Goal: Task Accomplishment & Management: Manage account settings

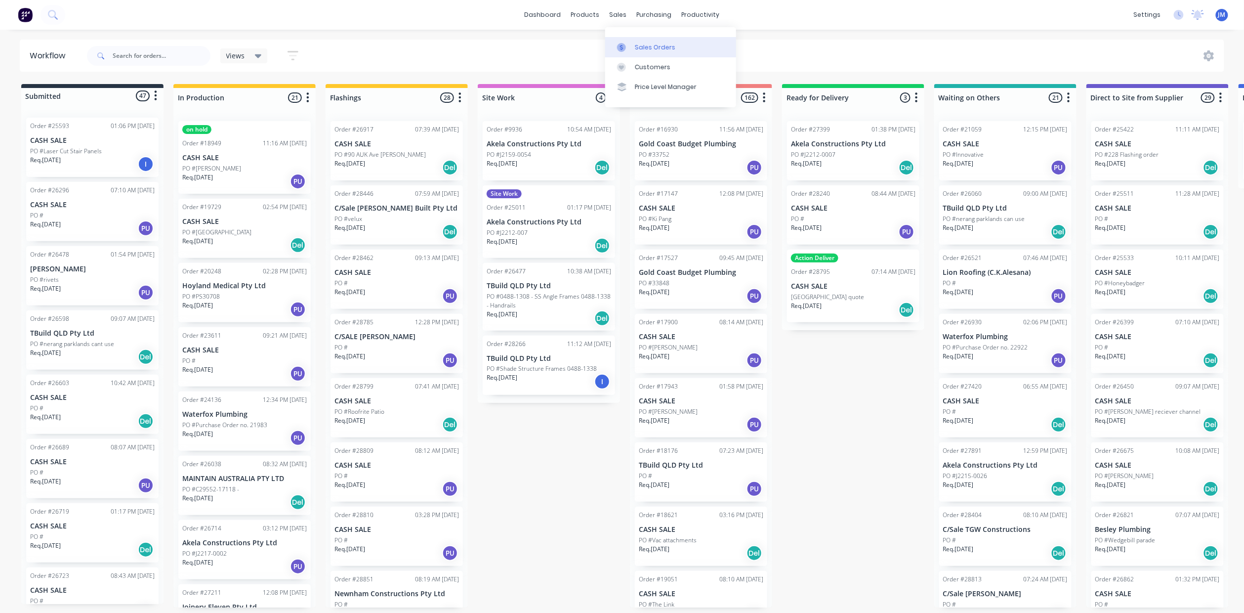
click at [639, 40] on link "Sales Orders" at bounding box center [670, 47] width 131 height 20
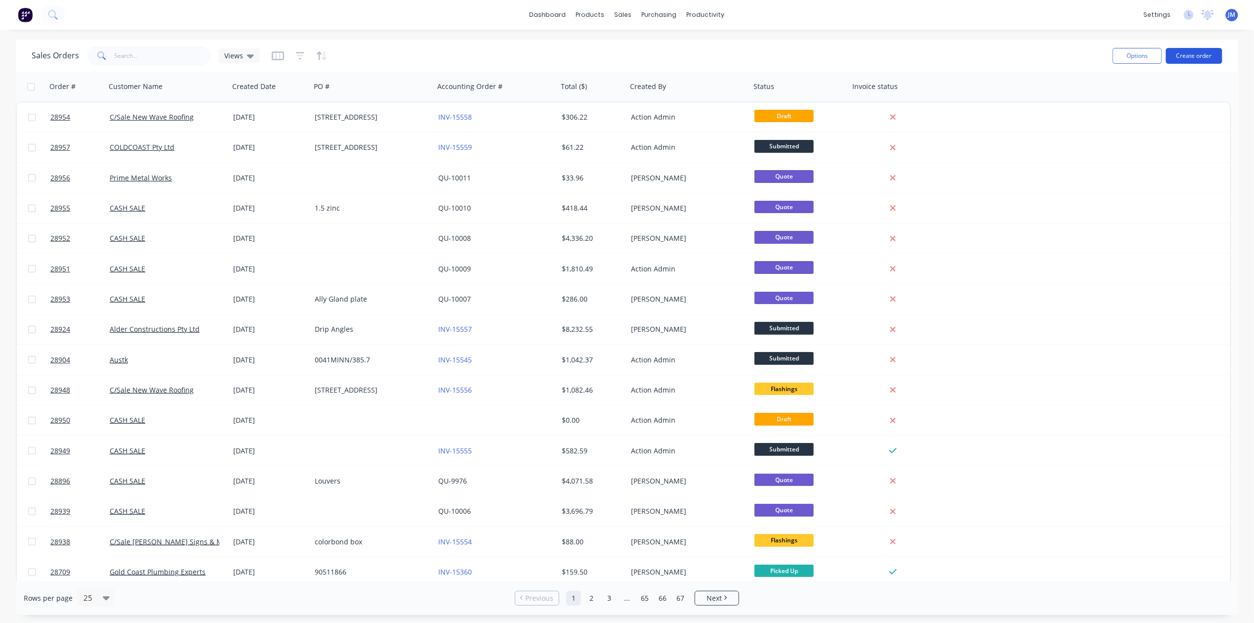
click at [1183, 50] on button "Create order" at bounding box center [1194, 56] width 56 height 16
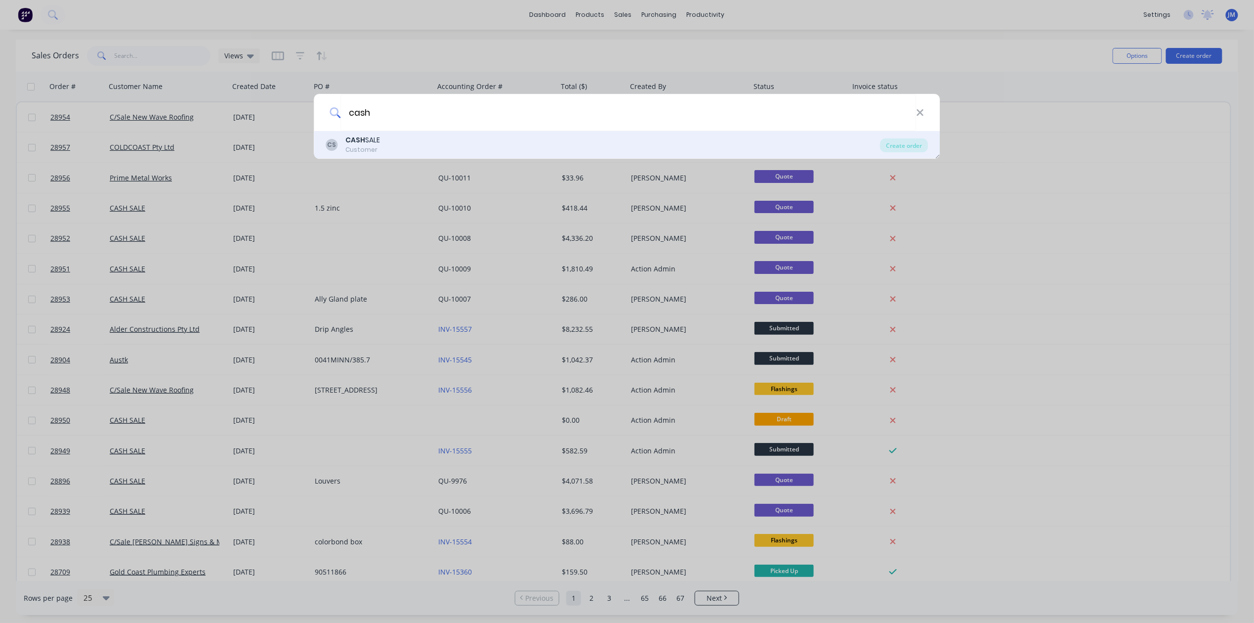
type input "cash"
click at [363, 141] on b "CASH" at bounding box center [356, 140] width 20 height 10
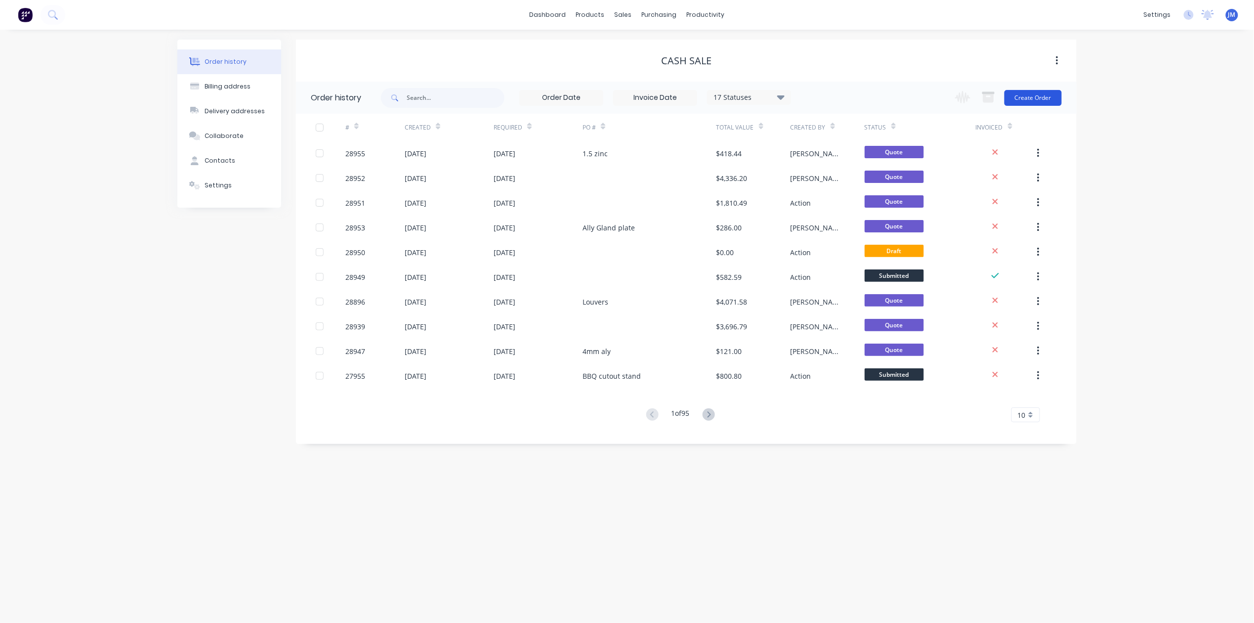
click at [1050, 98] on button "Create Order" at bounding box center [1033, 98] width 57 height 16
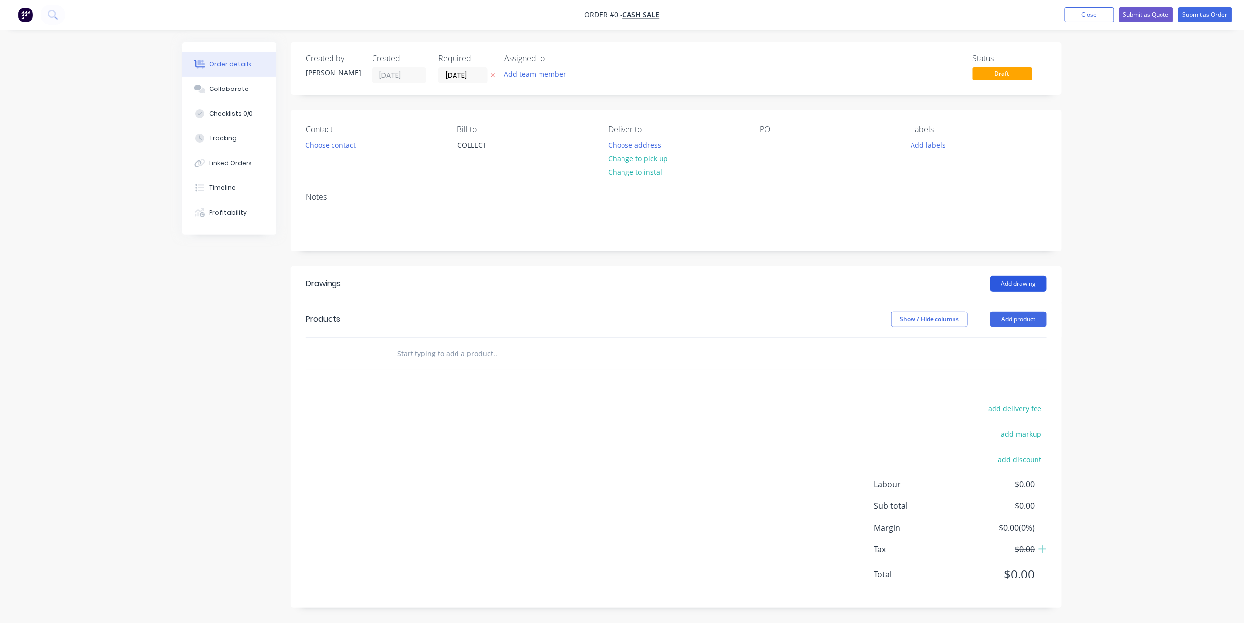
click at [1015, 280] on button "Add drawing" at bounding box center [1018, 284] width 57 height 16
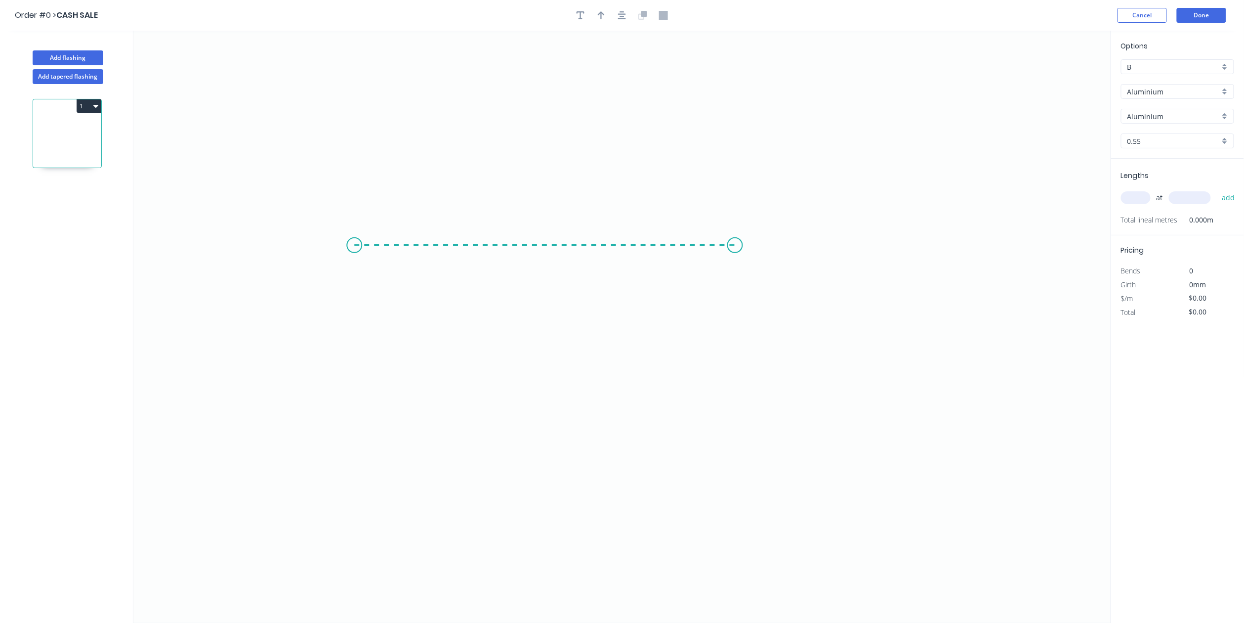
drag, startPoint x: 354, startPoint y: 246, endPoint x: 734, endPoint y: 234, distance: 380.2
click at [736, 225] on icon "0" at bounding box center [622, 327] width 978 height 592
click at [734, 248] on circle at bounding box center [735, 245] width 15 height 15
click at [558, 262] on rect at bounding box center [545, 256] width 32 height 20
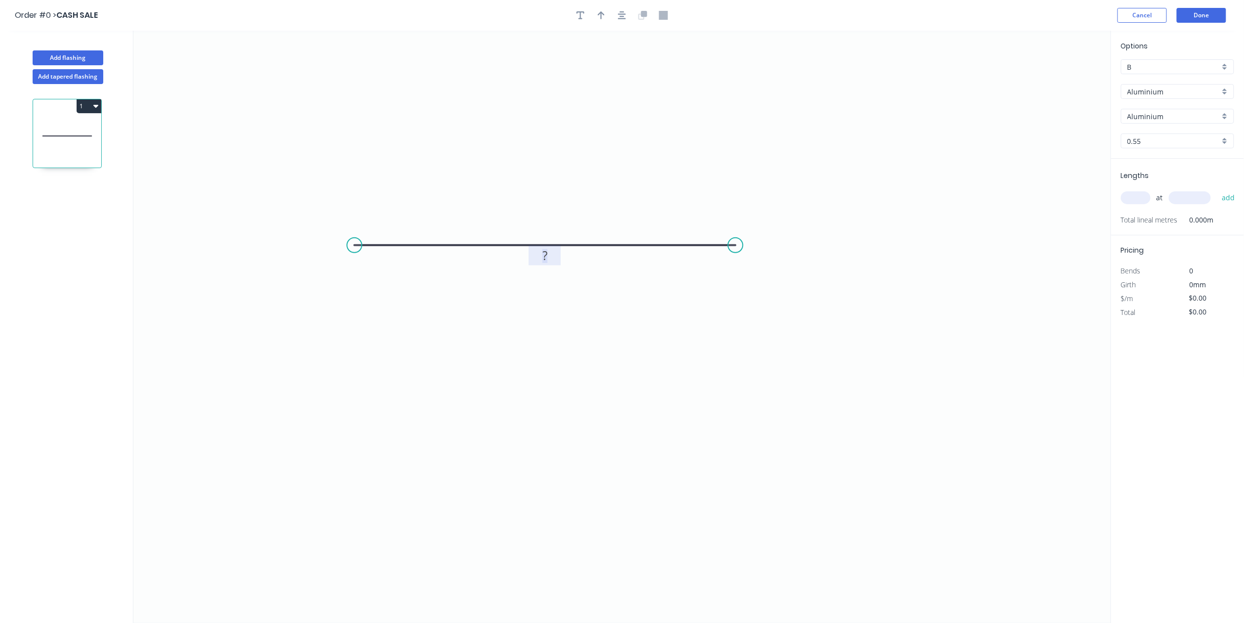
click at [552, 262] on rect at bounding box center [545, 256] width 20 height 14
drag, startPoint x: 1221, startPoint y: 55, endPoint x: 1254, endPoint y: 58, distance: 33.2
click at [1226, 55] on div "Options B B Aluminium Aluminium Aluminium Aluminium 0.55 0.55" at bounding box center [1177, 100] width 133 height 118
type input "$1.00"
click at [1222, 91] on div "Aluminium" at bounding box center [1177, 91] width 113 height 15
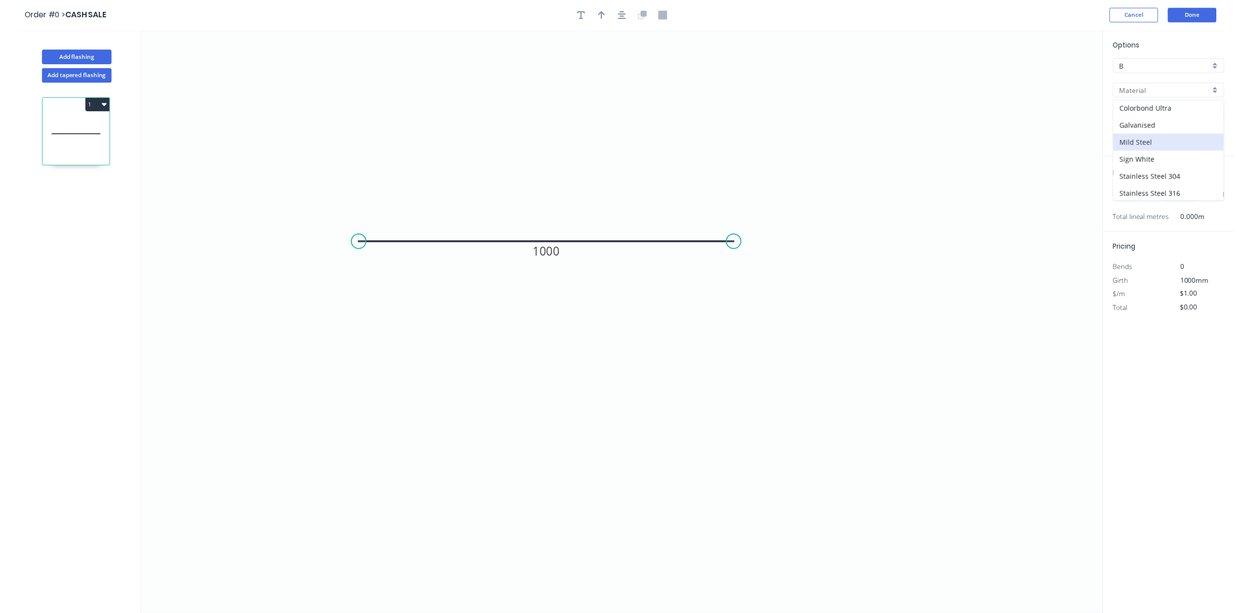
scroll to position [92, 0]
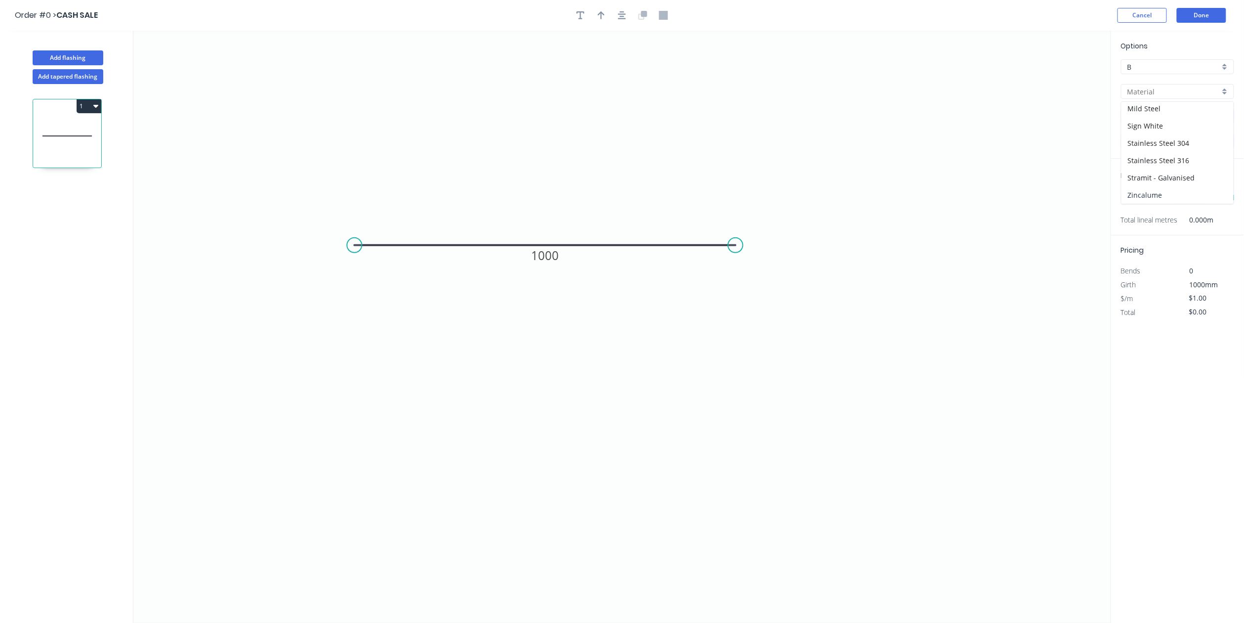
click at [1155, 192] on div "Zincalume" at bounding box center [1178, 194] width 112 height 17
type input "Zincalume"
type input "Zinc"
type input "$30.86"
click at [1141, 18] on button "Cancel" at bounding box center [1142, 15] width 49 height 15
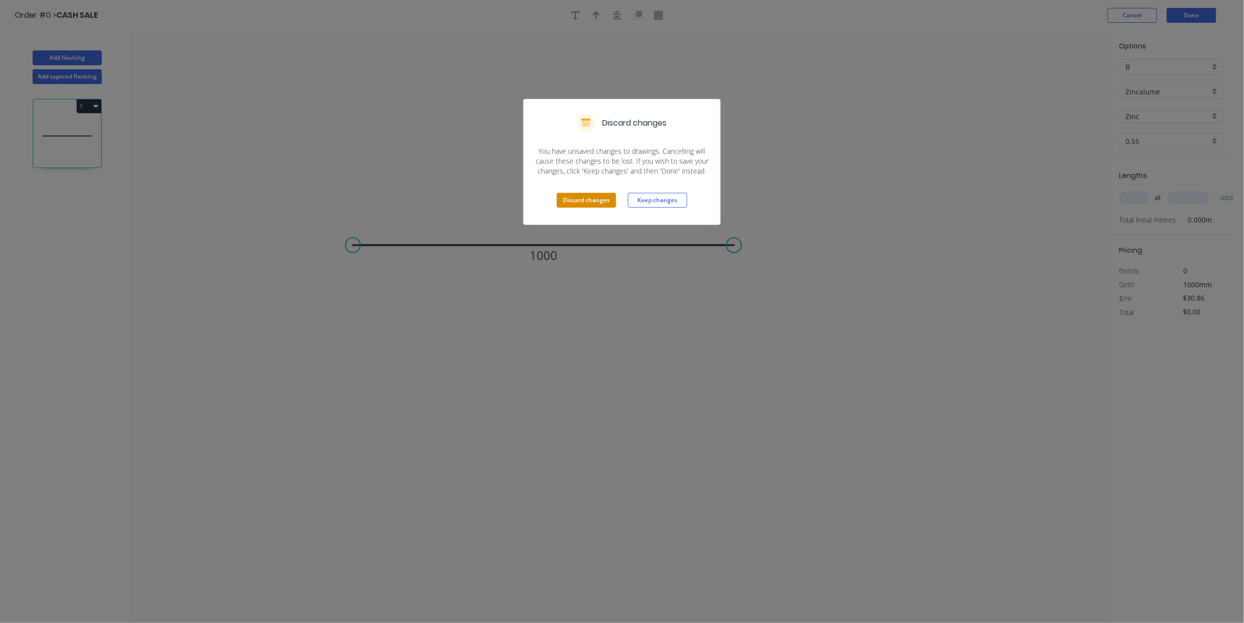
click at [583, 204] on button "Discard changes" at bounding box center [586, 200] width 59 height 15
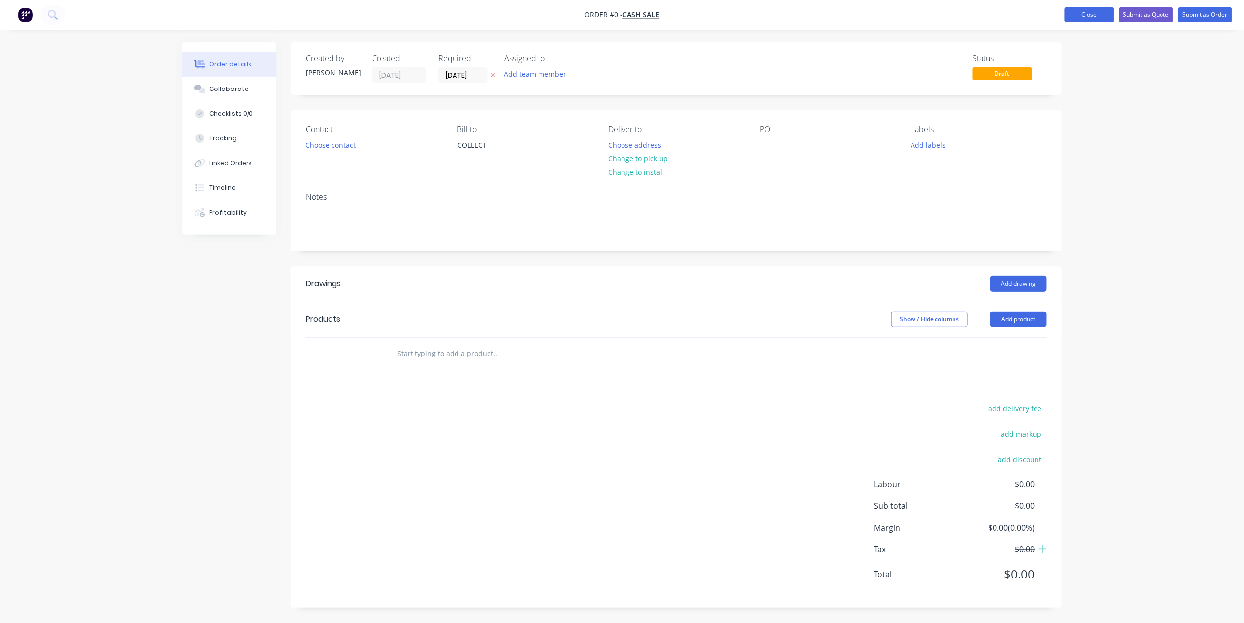
click at [1096, 19] on button "Close" at bounding box center [1089, 14] width 49 height 15
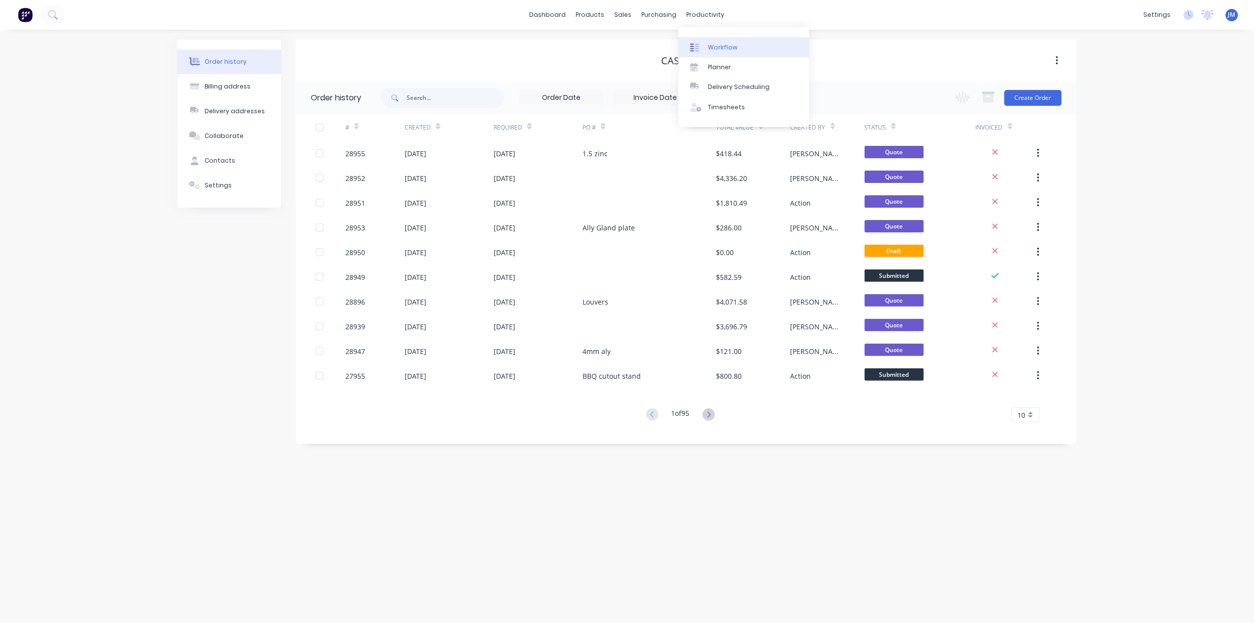
click at [708, 40] on link "Workflow" at bounding box center [744, 47] width 131 height 20
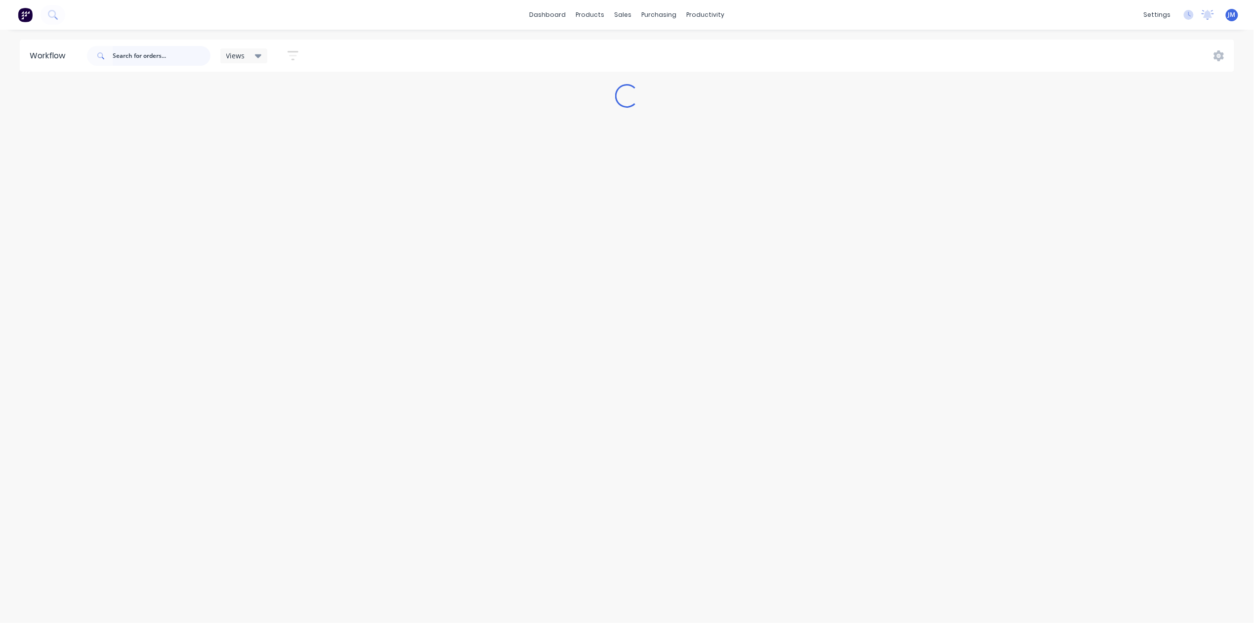
click at [123, 62] on input "text" at bounding box center [162, 56] width 98 height 20
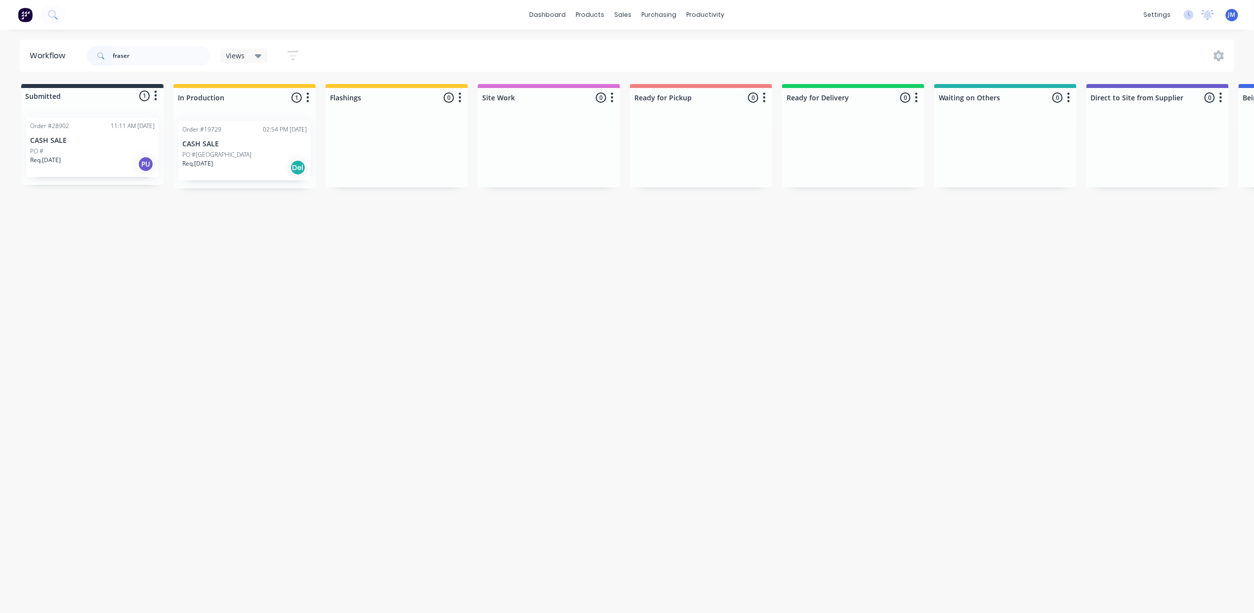
click at [111, 160] on div "Req. [DATE] PU" at bounding box center [92, 164] width 125 height 17
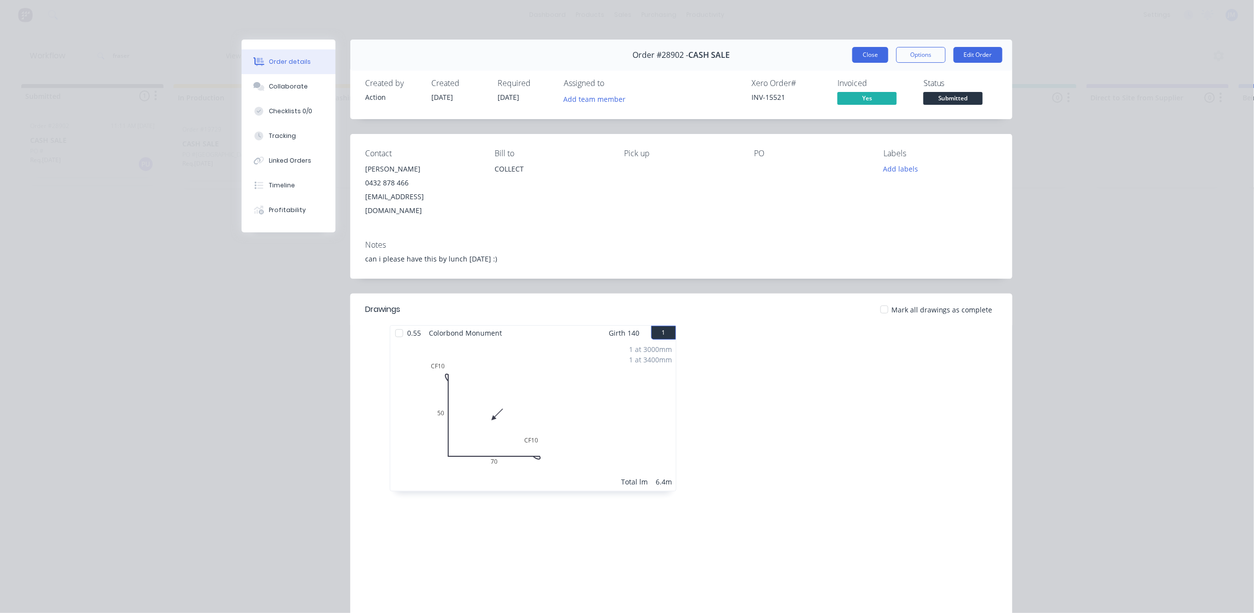
click at [868, 58] on button "Close" at bounding box center [870, 55] width 36 height 16
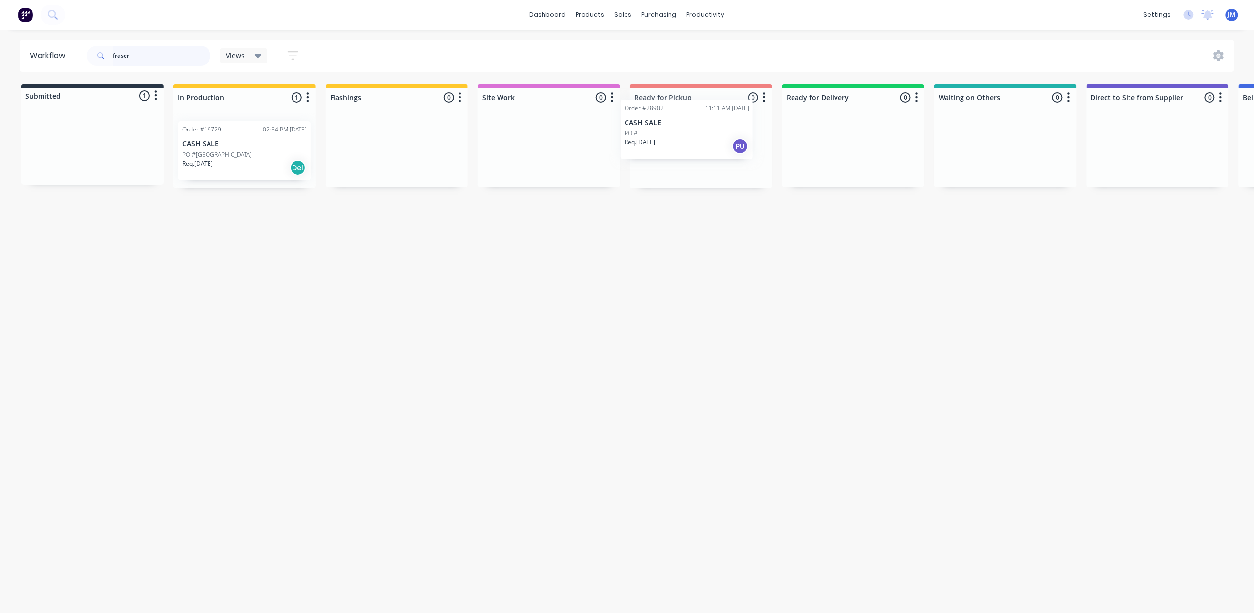
drag, startPoint x: 105, startPoint y: 162, endPoint x: 702, endPoint y: 143, distance: 597.3
click at [702, 143] on div "Submitted 1 Status colour #273444 hex #273444 Save Cancel Summaries Total order…" at bounding box center [888, 136] width 1791 height 104
type input "f"
click at [727, 242] on div "Mark as Picked Up" at bounding box center [725, 241] width 99 height 20
click at [143, 58] on input "28908" at bounding box center [162, 56] width 98 height 20
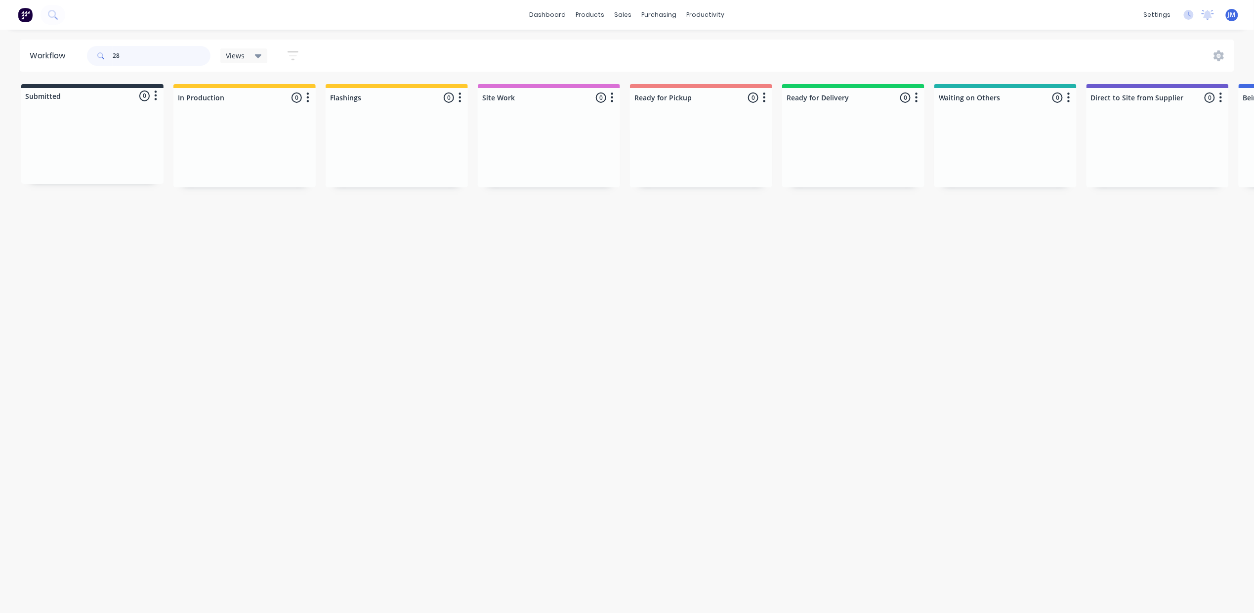
type input "2"
click at [904, 252] on div "Mark as Delivered" at bounding box center [915, 248] width 99 height 20
click at [137, 62] on input "28795" at bounding box center [162, 56] width 98 height 20
type input "2"
click at [989, 232] on div "Mark as Delivered" at bounding box center [1025, 236] width 99 height 20
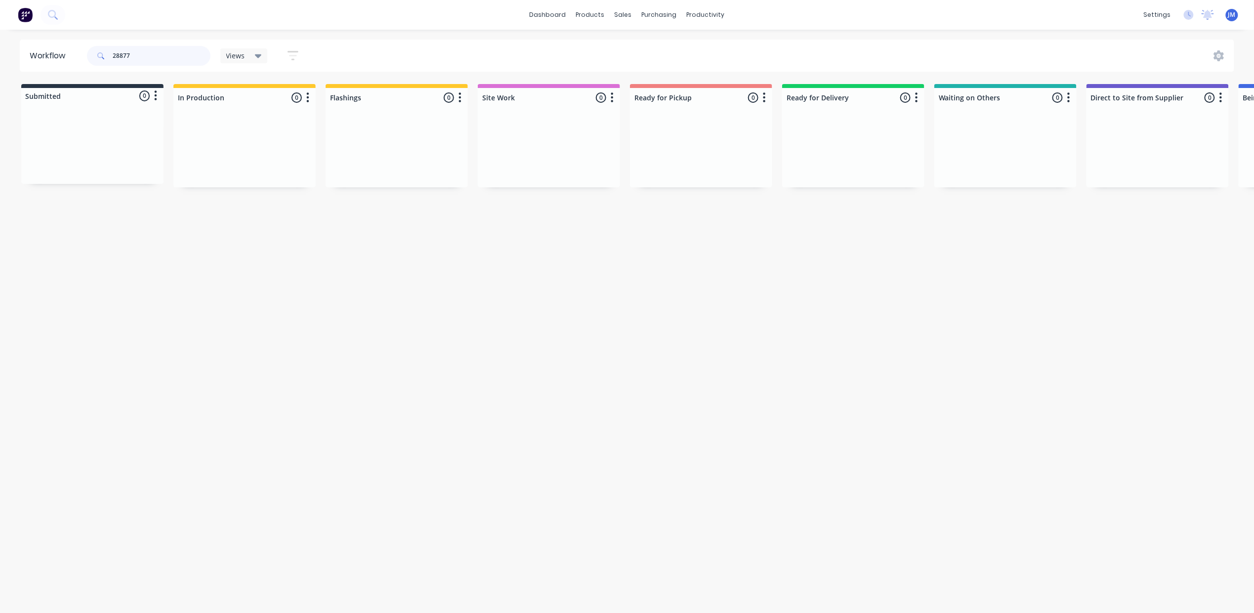
click at [138, 50] on input "28877" at bounding box center [162, 56] width 98 height 20
drag, startPoint x: 406, startPoint y: 149, endPoint x: 621, endPoint y: 113, distance: 218.1
click at [624, 110] on div "Submitted 0 Status colour #273444 hex #273444 Save Cancel Summaries Total order…" at bounding box center [888, 136] width 1791 height 104
type input "2"
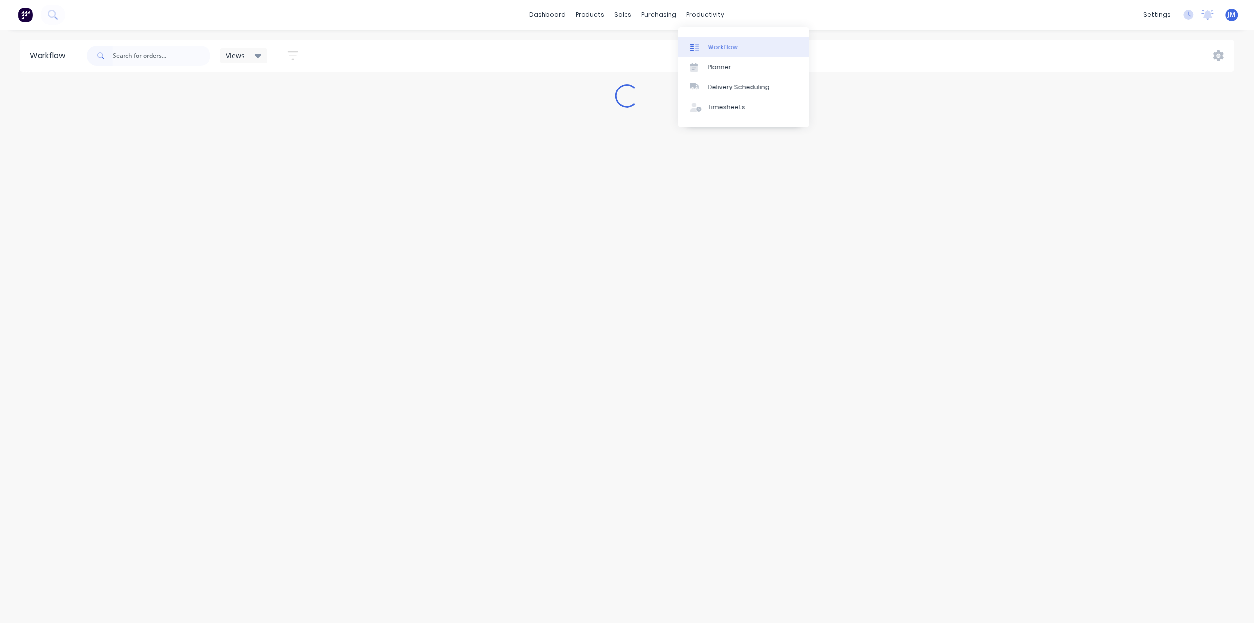
click at [716, 49] on div "Workflow" at bounding box center [723, 47] width 30 height 9
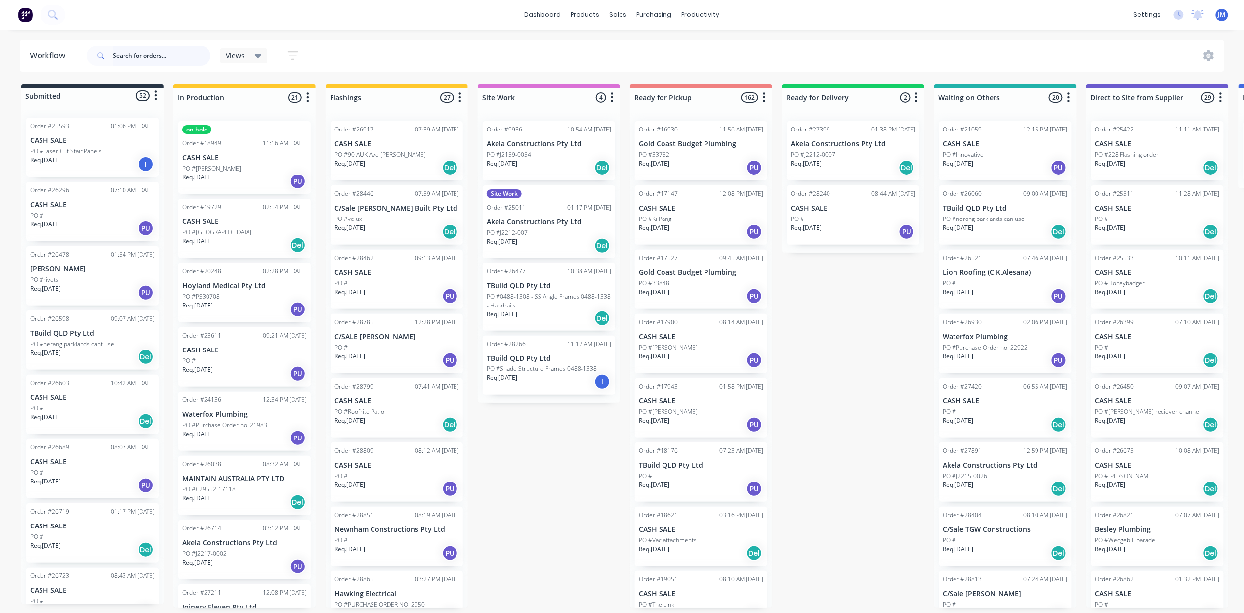
drag, startPoint x: 121, startPoint y: 49, endPoint x: 200, endPoint y: 88, distance: 88.0
click at [121, 49] on input "text" at bounding box center [162, 56] width 98 height 20
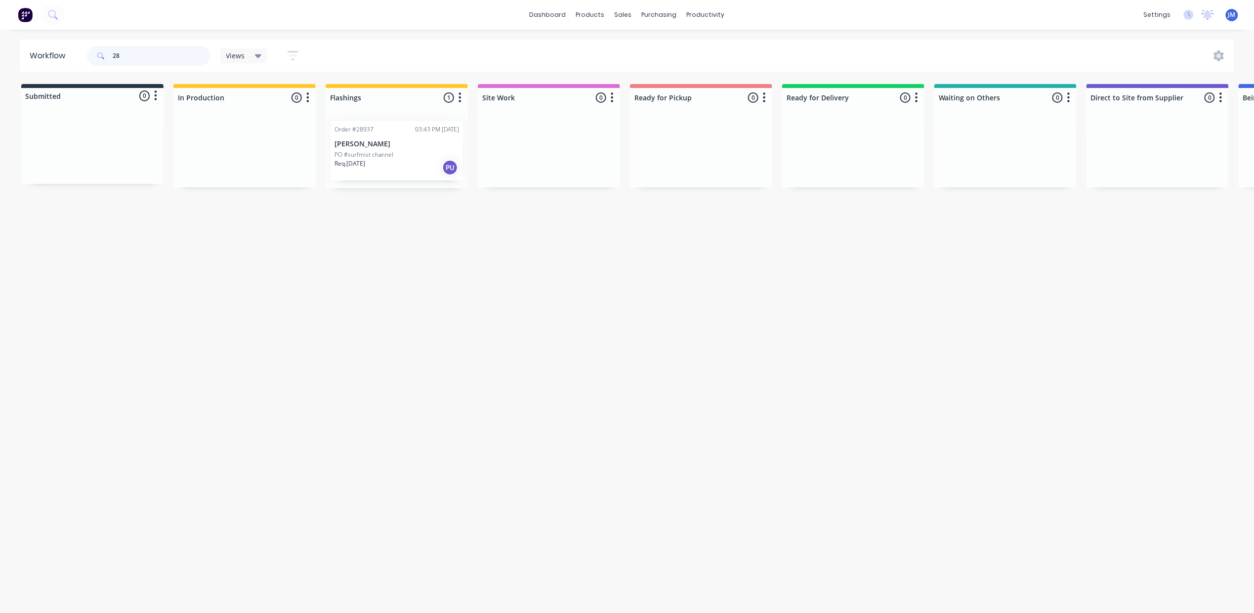
type input "2"
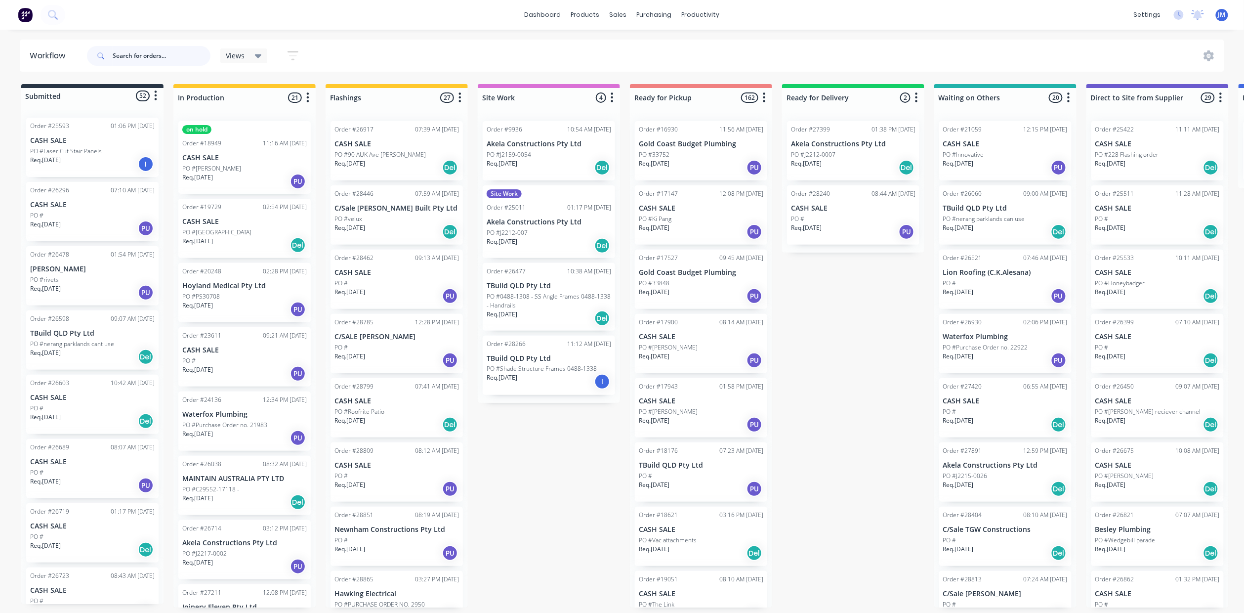
drag, startPoint x: 126, startPoint y: 53, endPoint x: 123, endPoint y: 82, distance: 28.8
drag, startPoint x: 123, startPoint y: 82, endPoint x: 563, endPoint y: 427, distance: 560.0
click at [566, 437] on div "Submitted 52 Status colour #273444 hex #273444 Save Cancel Summaries Total orde…" at bounding box center [888, 345] width 1791 height 523
